Goal: Task Accomplishment & Management: Manage account settings

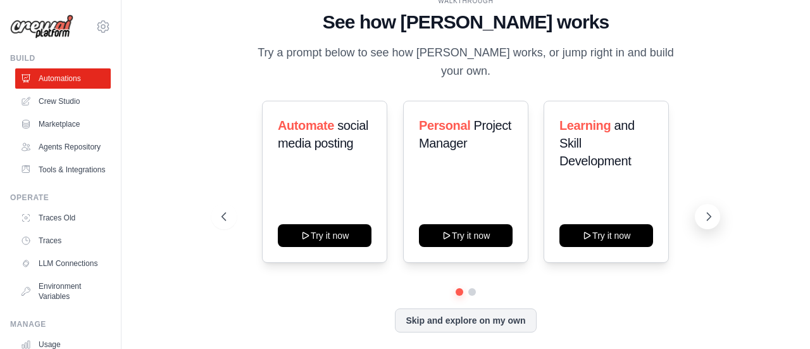
click at [710, 211] on icon at bounding box center [708, 216] width 13 height 13
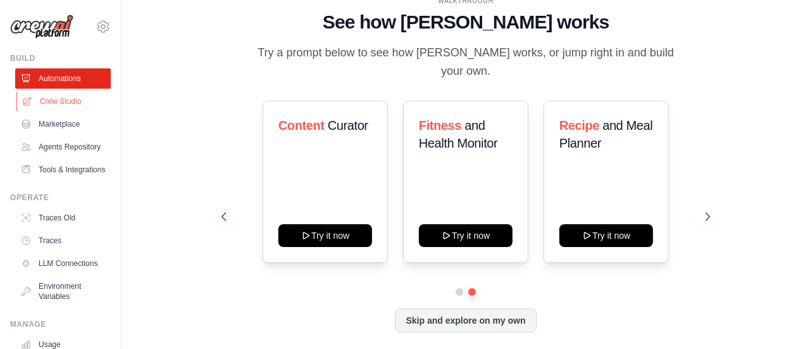
click at [56, 99] on link "Crew Studio" at bounding box center [64, 101] width 96 height 20
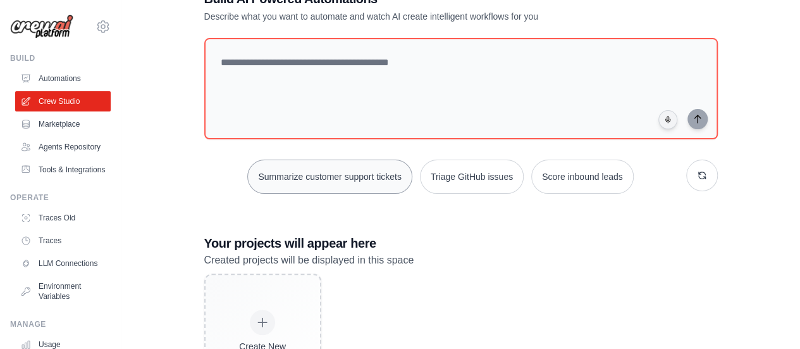
scroll to position [63, 0]
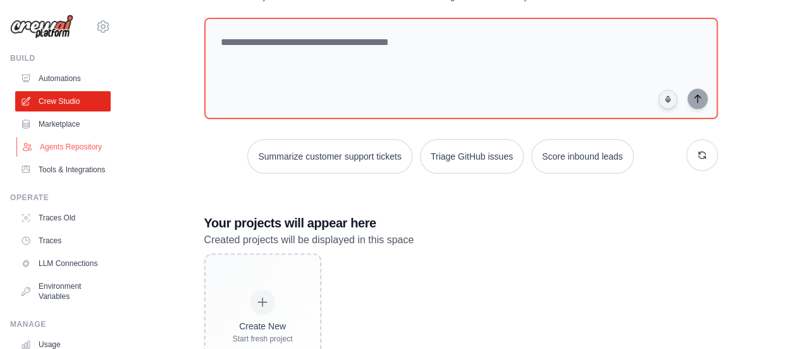
click at [85, 157] on link "Agents Repository" at bounding box center [64, 147] width 96 height 20
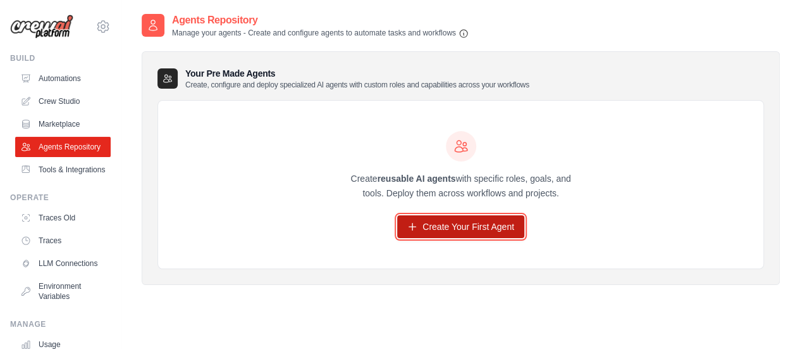
click at [466, 226] on link "Create Your First Agent" at bounding box center [460, 226] width 127 height 23
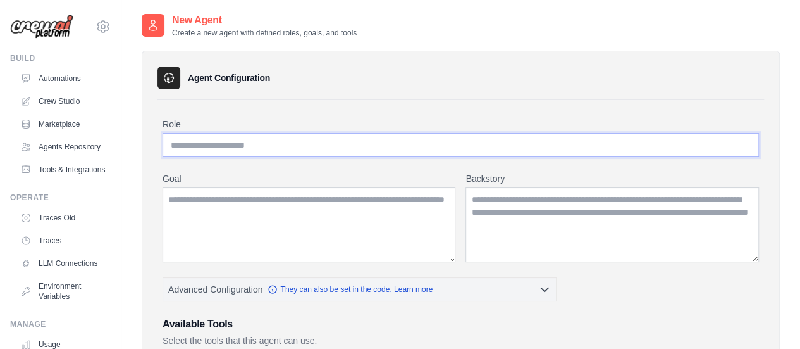
click at [275, 142] on input "Role" at bounding box center [461, 145] width 597 height 24
type input "*"
type input "*********"
click at [328, 207] on textarea "Goal" at bounding box center [309, 224] width 293 height 75
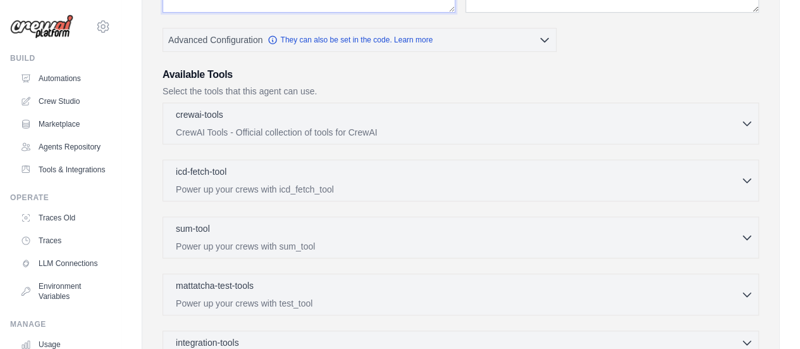
scroll to position [253, 0]
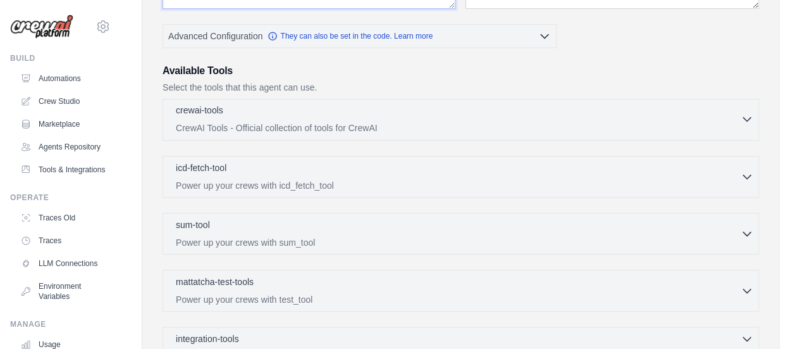
type textarea "**********"
click at [337, 107] on div "crewai-tools 0 selected" at bounding box center [458, 111] width 565 height 15
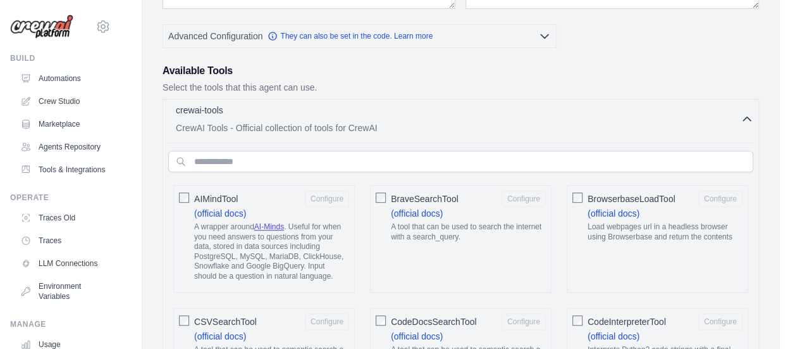
click at [336, 108] on div "crewai-tools 0 selected" at bounding box center [458, 111] width 565 height 15
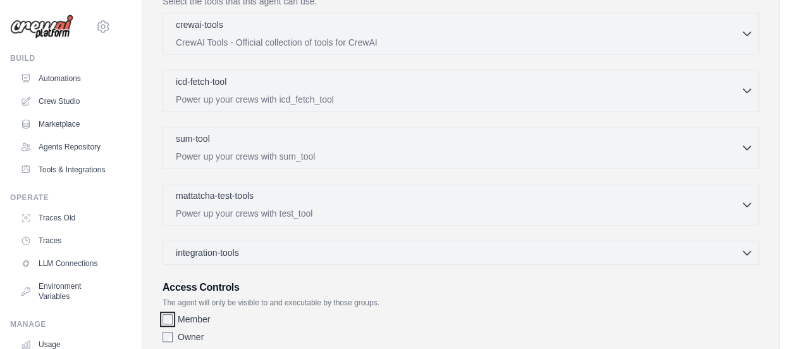
scroll to position [421, 0]
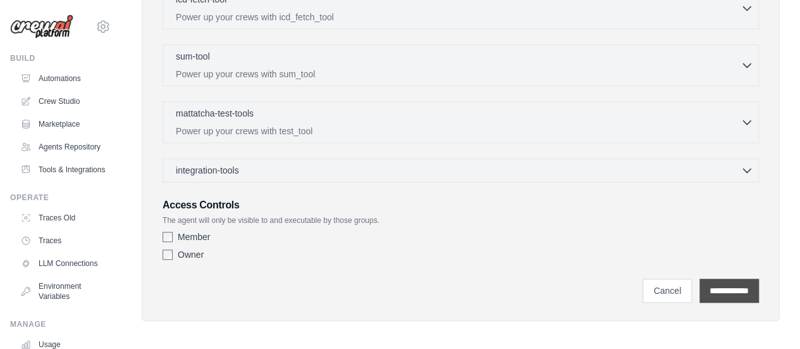
click at [728, 286] on input "**********" at bounding box center [729, 290] width 59 height 24
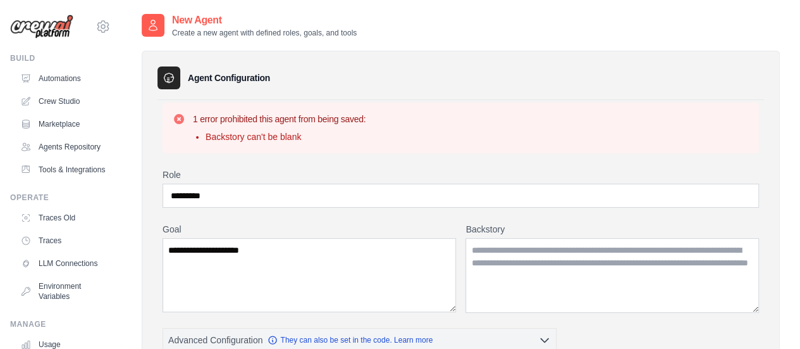
scroll to position [0, 0]
click at [518, 259] on textarea "Backstory" at bounding box center [613, 275] width 294 height 75
click at [485, 273] on textarea "Backstory" at bounding box center [613, 275] width 294 height 75
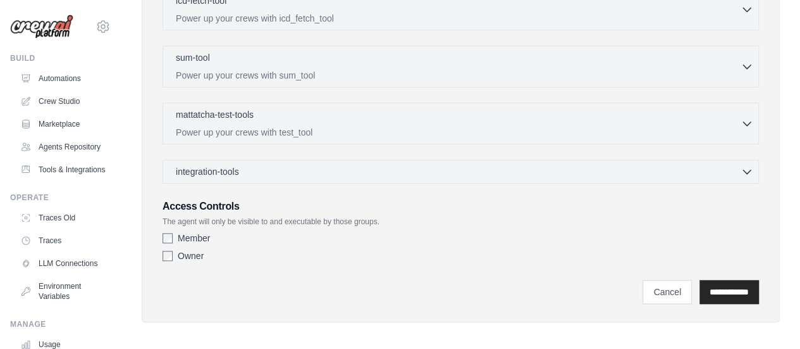
scroll to position [472, 0]
type textarea "**********"
click at [748, 288] on input "**********" at bounding box center [729, 290] width 59 height 24
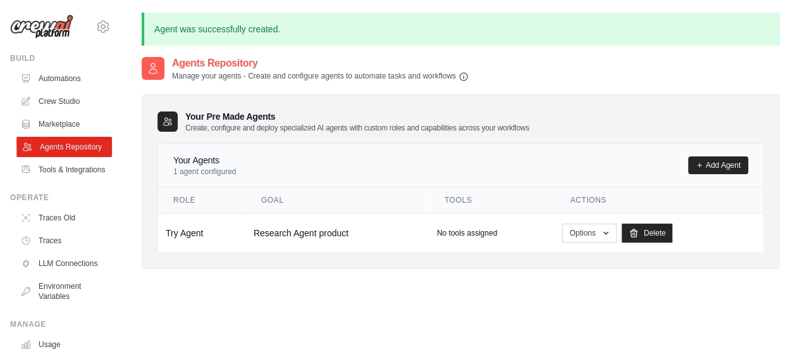
click at [71, 147] on link "Agents Repository" at bounding box center [64, 147] width 96 height 20
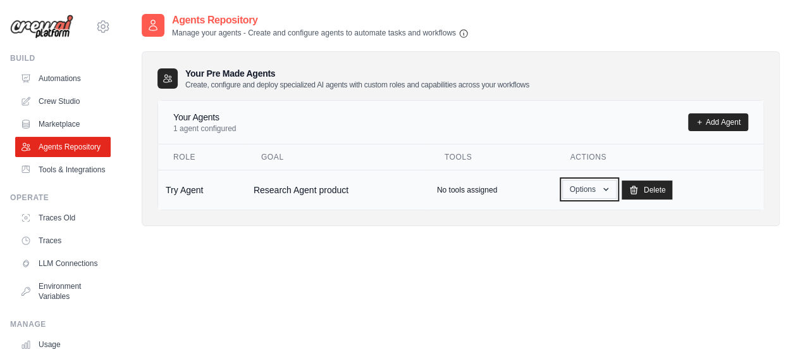
click at [578, 185] on button "Options" at bounding box center [589, 189] width 54 height 19
click at [562, 245] on div "Agents Repository Manage your agents - Create and configure agents to automate …" at bounding box center [461, 187] width 638 height 349
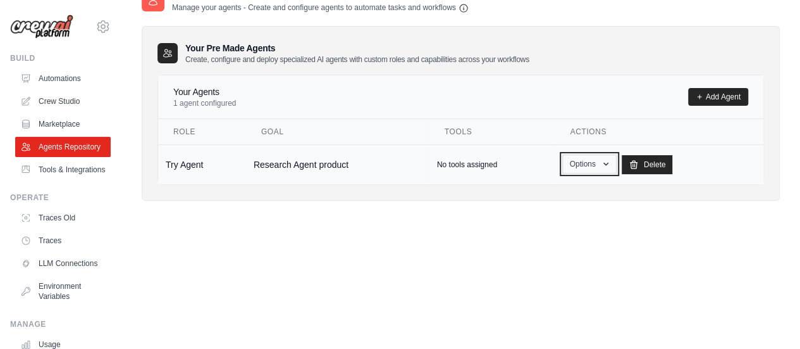
click at [607, 168] on button "Options" at bounding box center [589, 163] width 54 height 19
click at [578, 211] on link "Edit" at bounding box center [571, 215] width 91 height 23
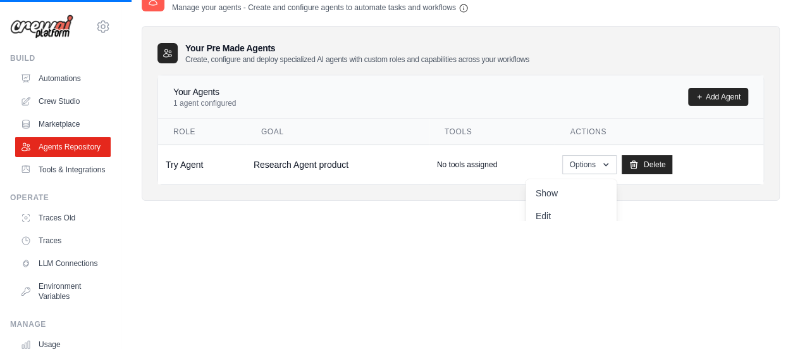
scroll to position [9, 0]
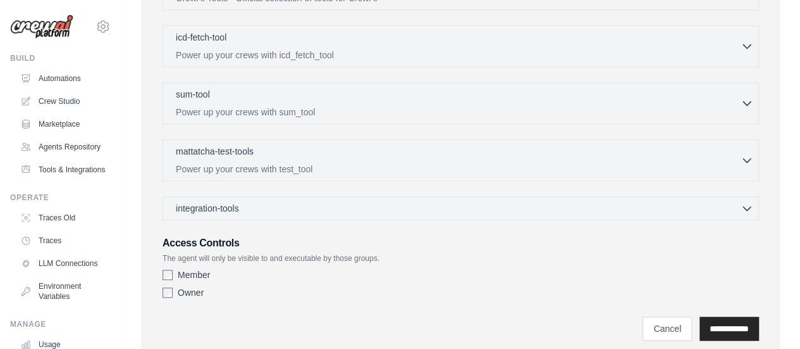
scroll to position [295, 0]
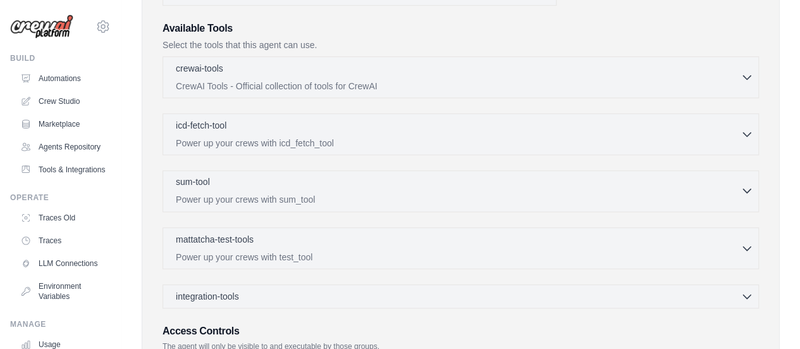
click at [736, 182] on div "sum-tool 0 selected" at bounding box center [458, 182] width 565 height 15
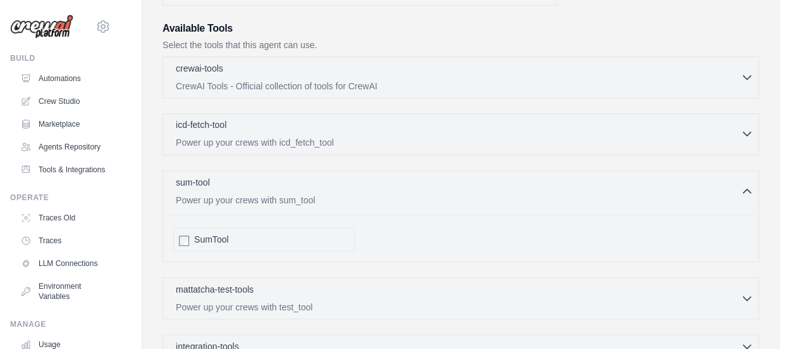
click at [746, 129] on icon "button" at bounding box center [747, 133] width 13 height 13
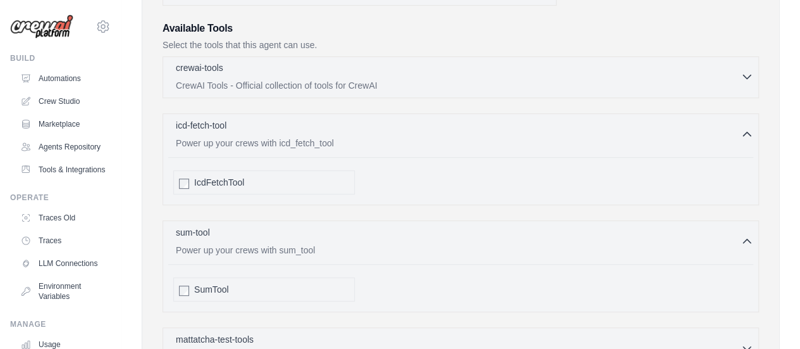
click at [746, 74] on icon "button" at bounding box center [747, 76] width 13 height 13
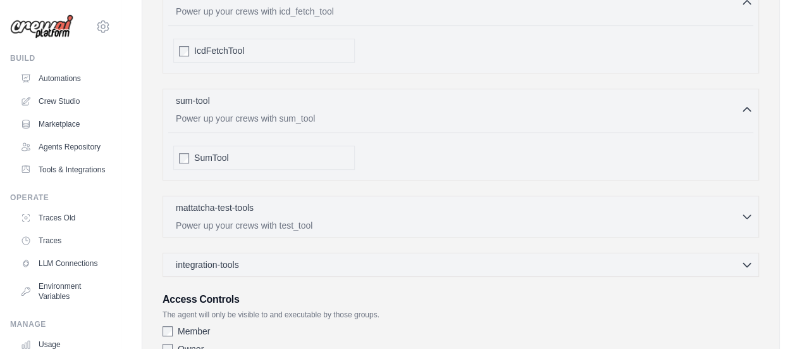
scroll to position [2629, 0]
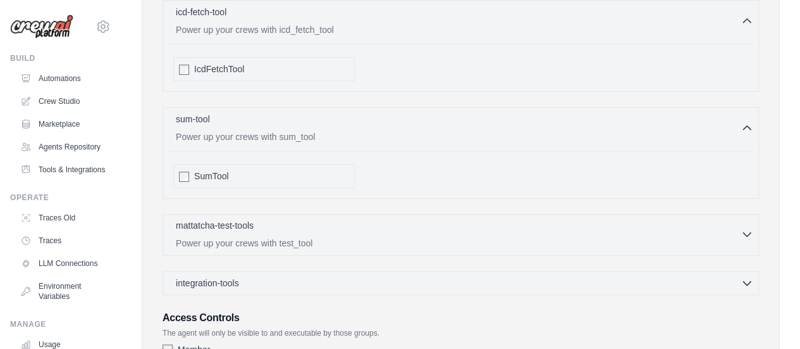
click at [744, 228] on icon "button" at bounding box center [747, 234] width 13 height 13
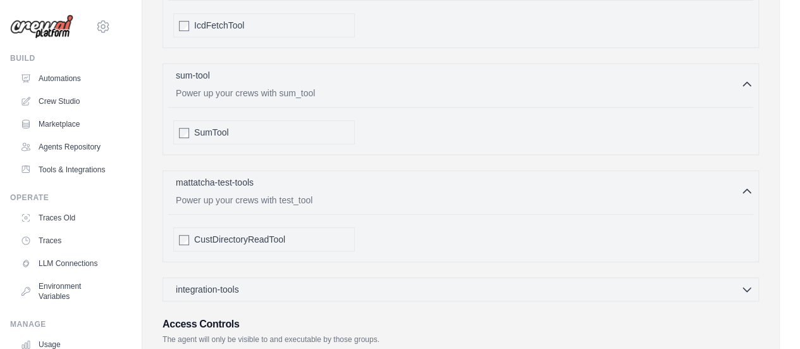
scroll to position [2692, 0]
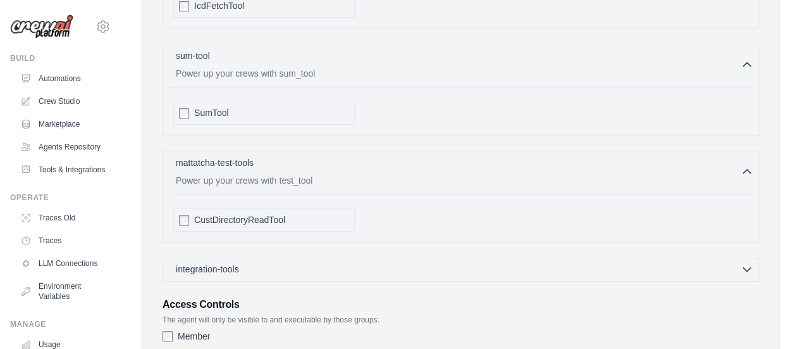
click at [752, 263] on icon "button" at bounding box center [747, 269] width 13 height 13
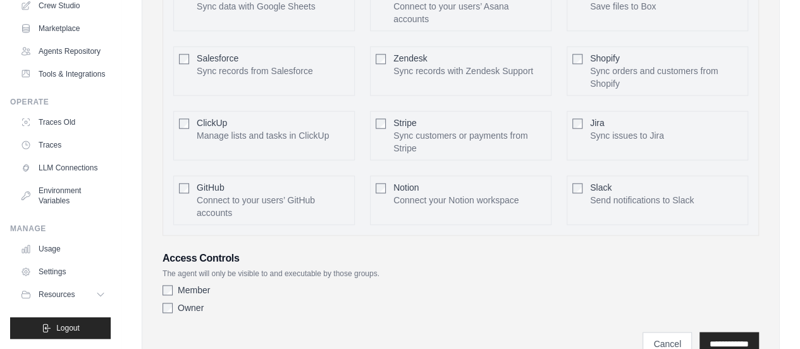
scroll to position [125, 0]
click at [32, 269] on link "Settings" at bounding box center [64, 271] width 96 height 20
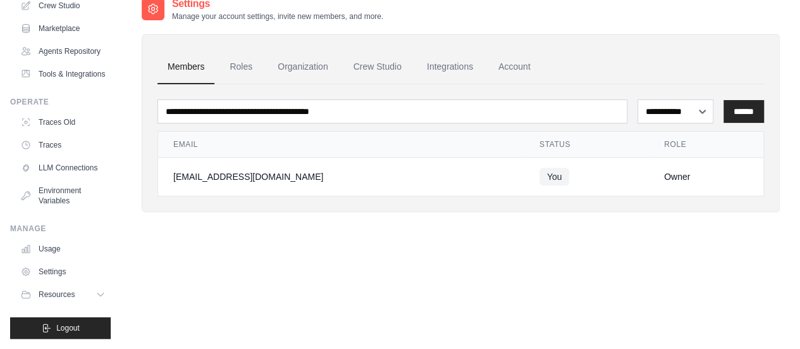
scroll to position [25, 0]
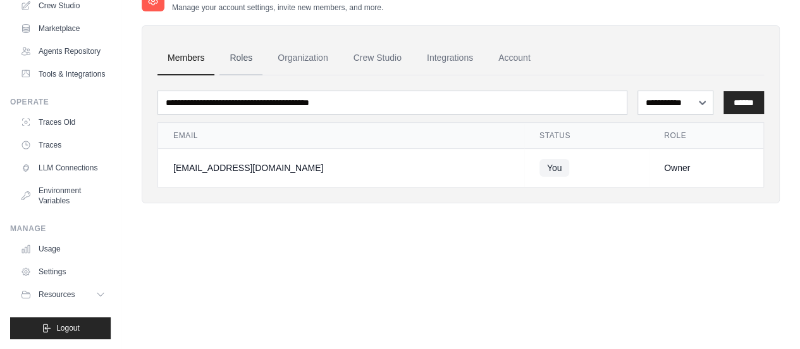
click at [257, 46] on link "Roles" at bounding box center [241, 58] width 43 height 34
